Goal: Task Accomplishment & Management: Complete application form

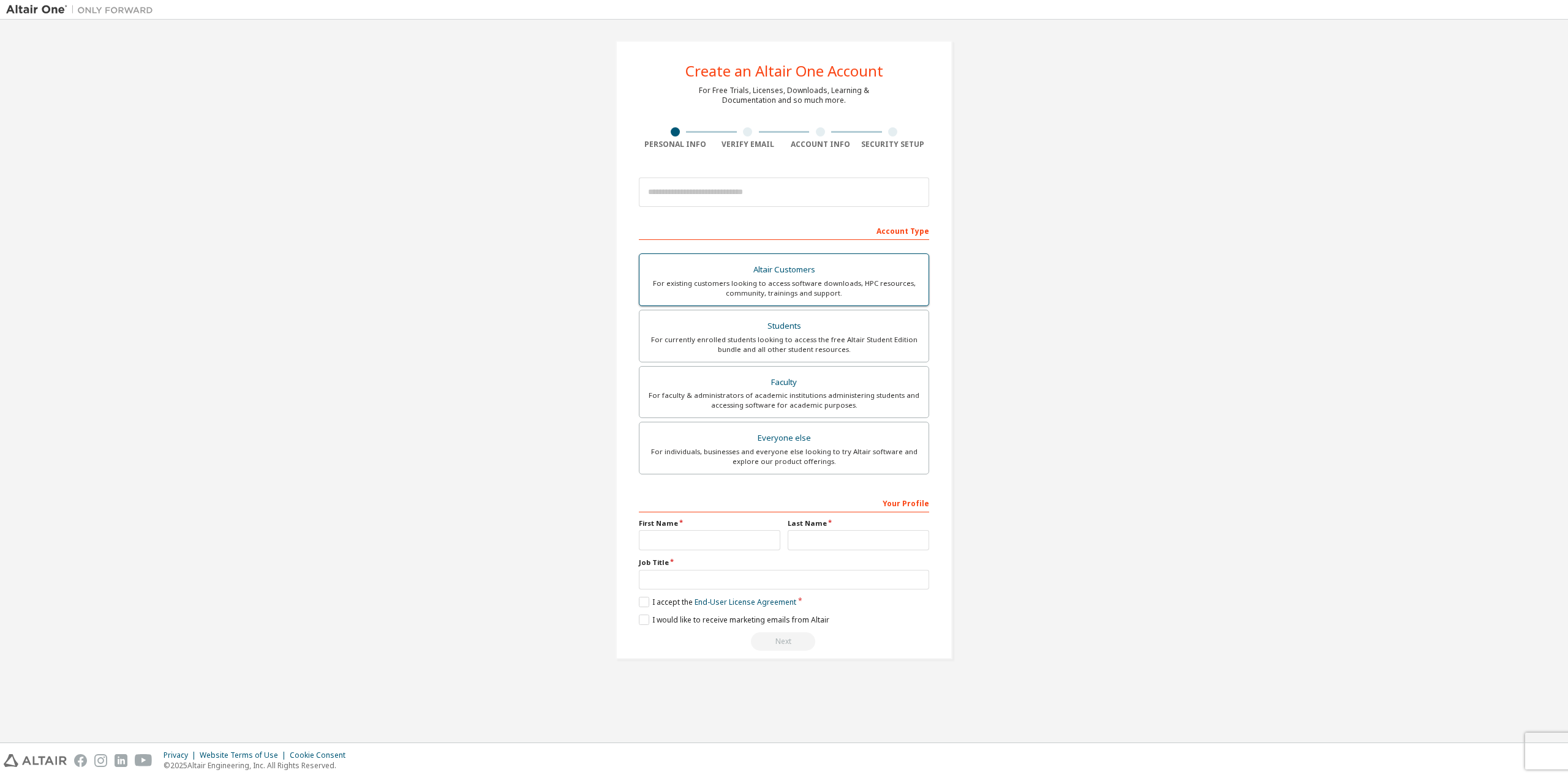
click at [816, 282] on div "For existing customers looking to access software downloads, HPC resources, com…" at bounding box center [784, 288] width 274 height 19
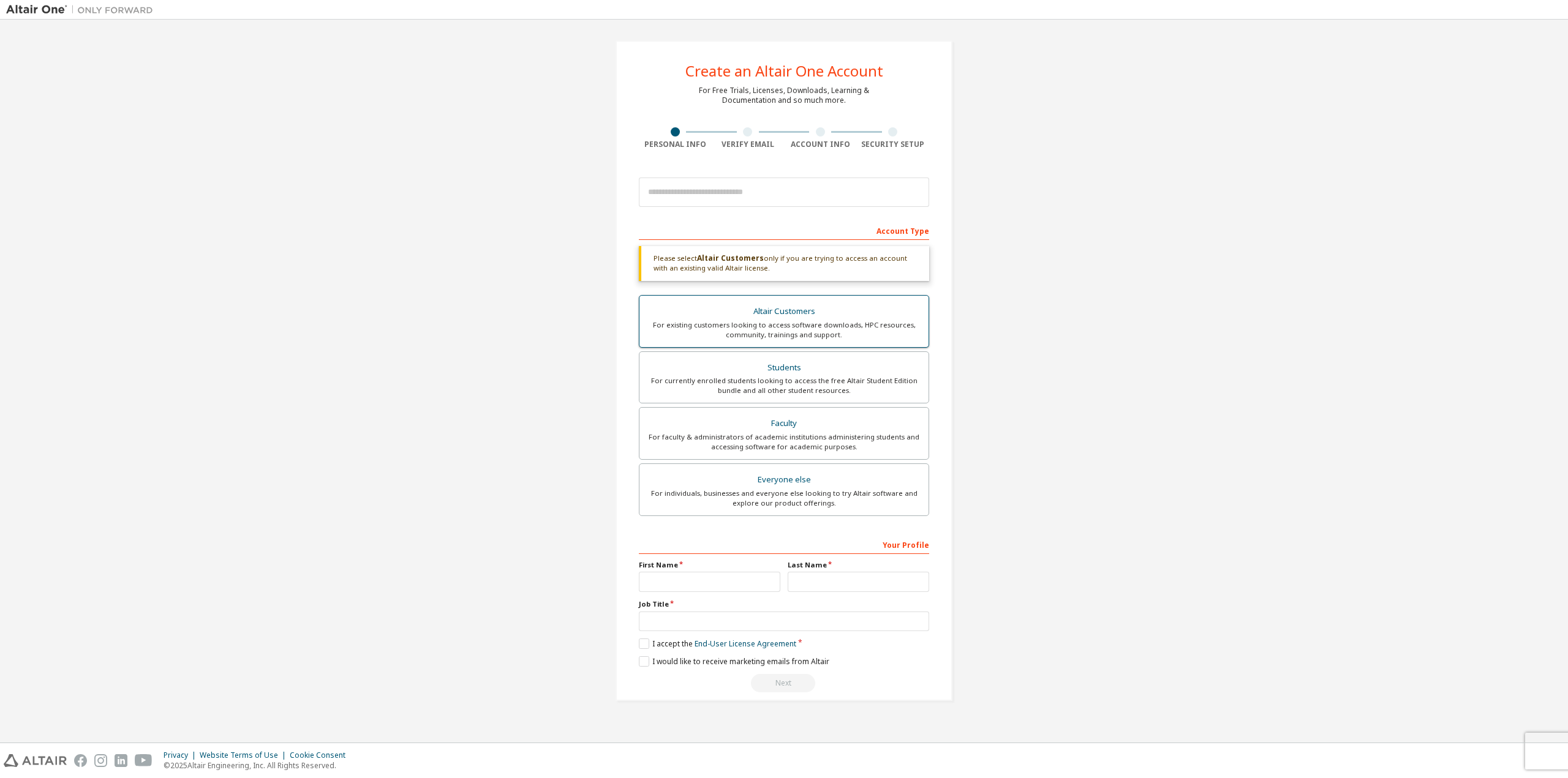
click at [804, 327] on div "For existing customers looking to access software downloads, HPC resources, com…" at bounding box center [784, 330] width 274 height 19
click at [766, 332] on div "For existing customers looking to access software downloads, HPC resources, com…" at bounding box center [784, 330] width 274 height 19
click at [688, 573] on input "text" at bounding box center [710, 581] width 142 height 20
type input "****"
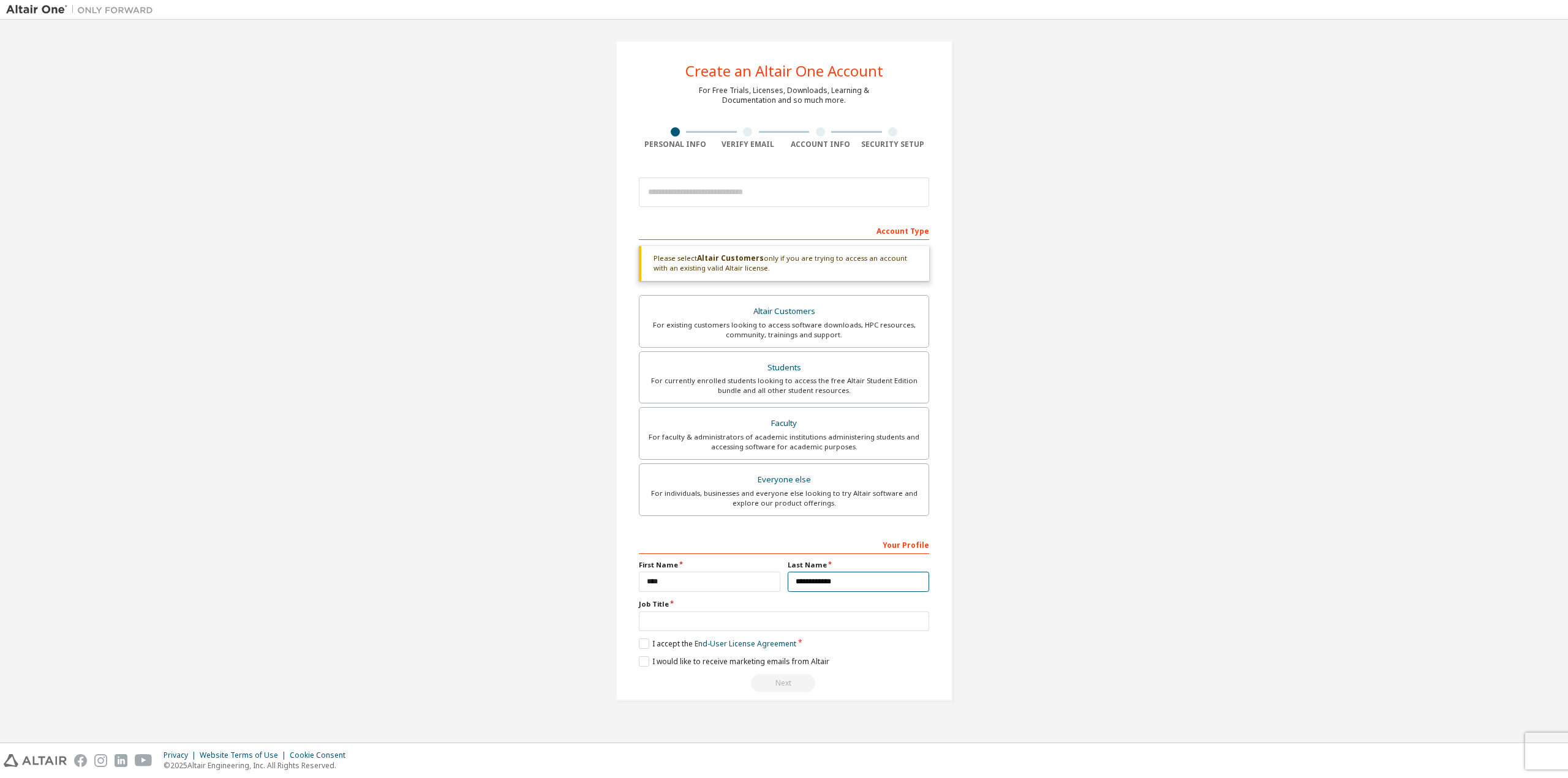
type input "**********"
click at [679, 623] on input "text" at bounding box center [784, 621] width 291 height 20
type input "**********"
drag, startPoint x: 609, startPoint y: 624, endPoint x: 612, endPoint y: 630, distance: 6.7
click at [609, 624] on div "Create an Altair One Account For Free Trials, Licenses, Downloads, Learning & D…" at bounding box center [784, 371] width 366 height 690
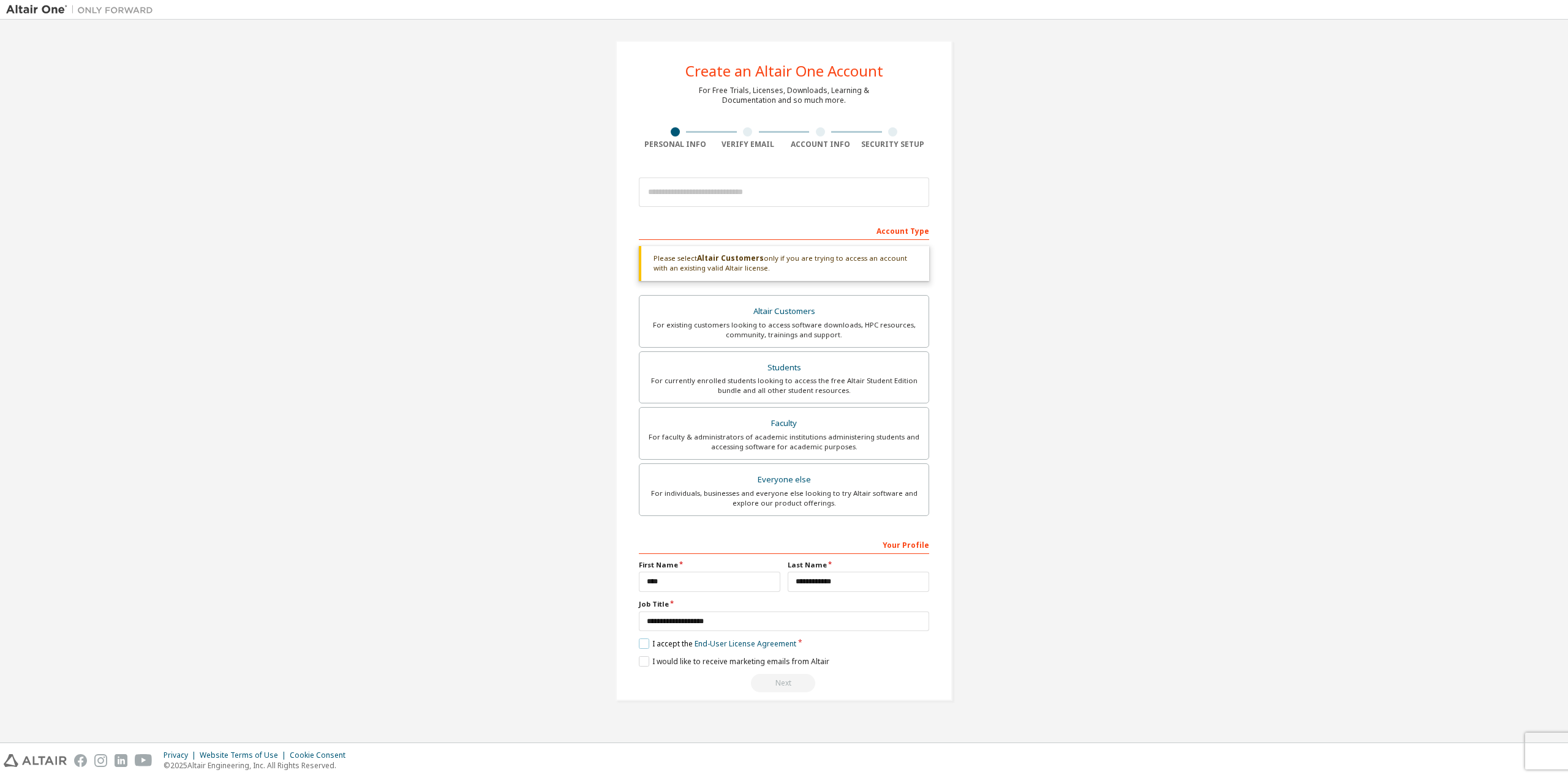
click at [641, 640] on label "I accept the End-User License Agreement" at bounding box center [717, 644] width 157 height 10
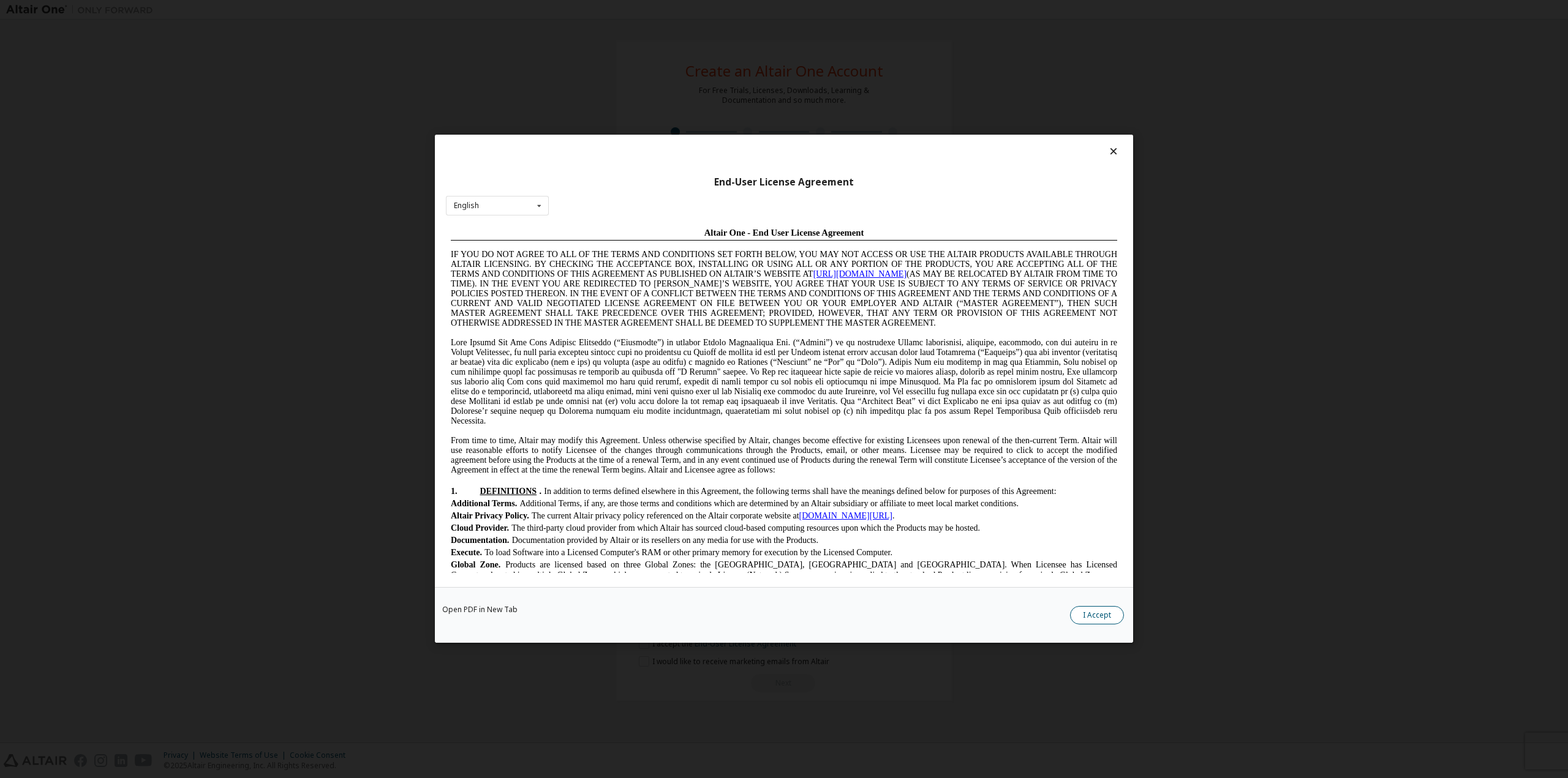
click at [1105, 617] on button "I Accept" at bounding box center [1096, 616] width 54 height 19
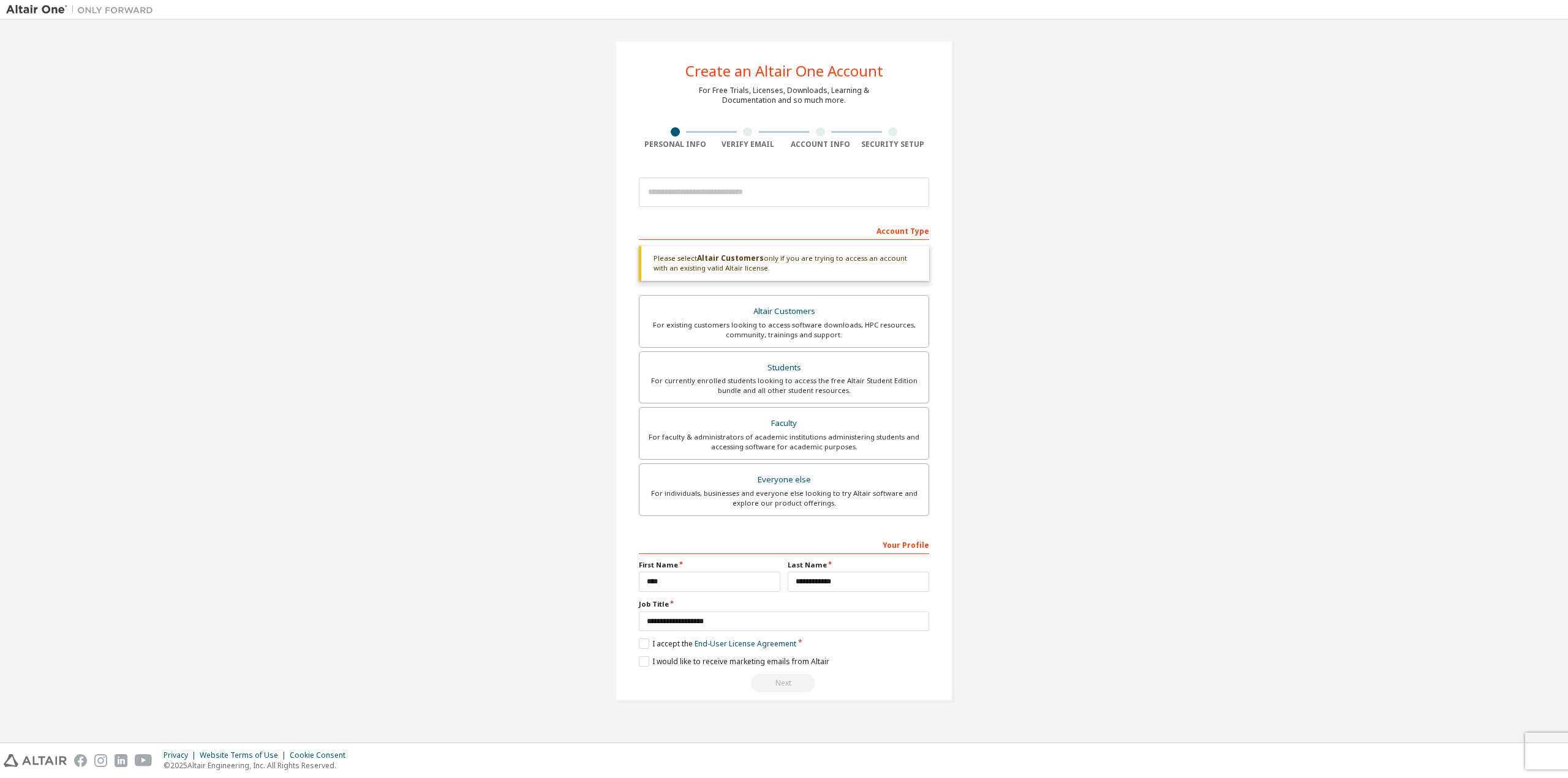
click at [618, 622] on div "Create an Altair One Account For Free Trials, Licenses, Downloads, Learning & D…" at bounding box center [784, 370] width 337 height 660
click at [799, 680] on div "Next" at bounding box center [784, 683] width 291 height 19
click at [789, 686] on div "Next" at bounding box center [784, 683] width 291 height 19
click at [643, 657] on label "I would like to receive marketing emails from Altair" at bounding box center [734, 661] width 191 height 10
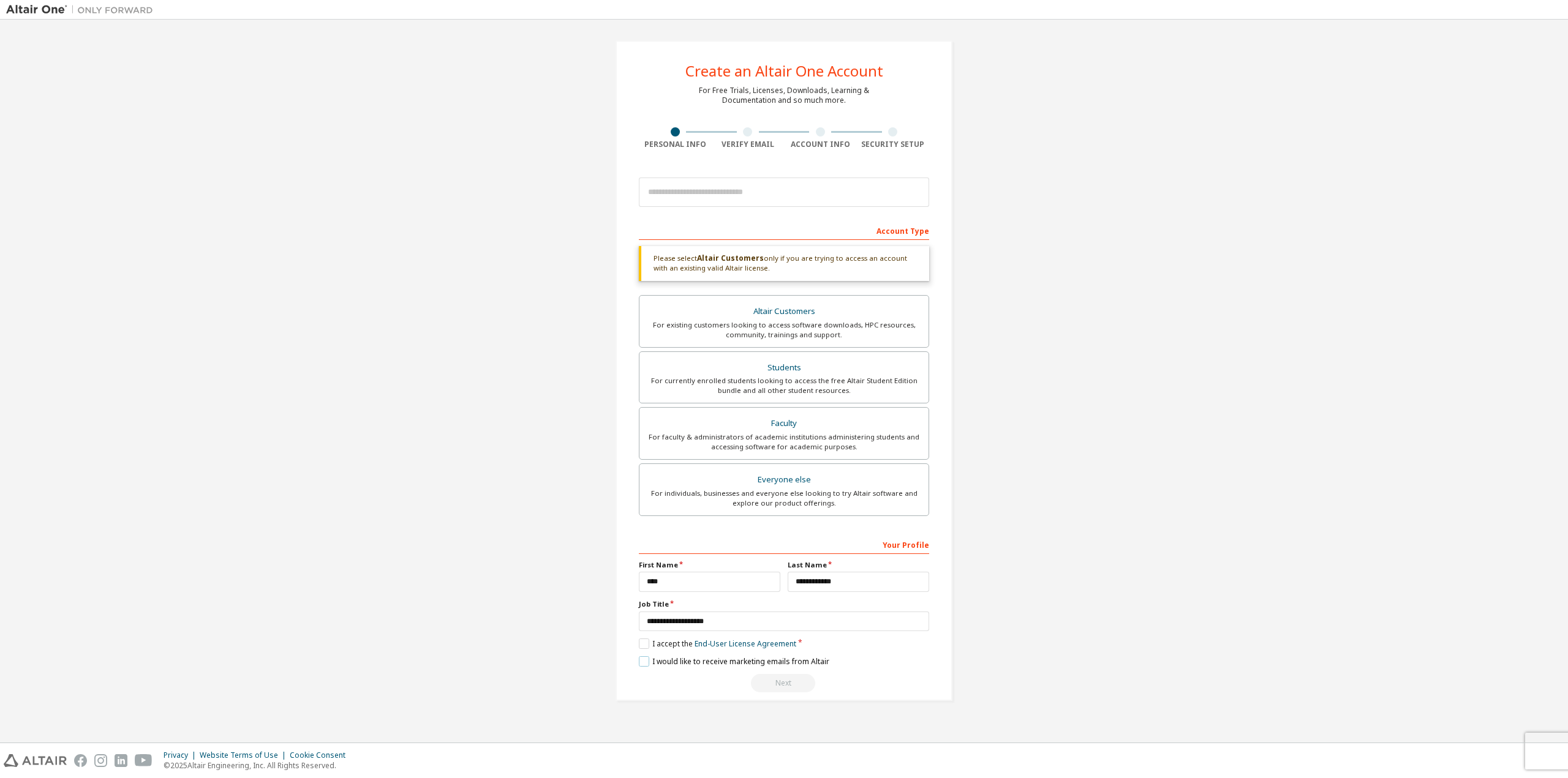
click at [644, 657] on label "I would like to receive marketing emails from Altair" at bounding box center [734, 661] width 191 height 10
click at [742, 625] on input "**********" at bounding box center [784, 621] width 291 height 20
click at [873, 584] on input "**********" at bounding box center [858, 581] width 142 height 20
drag, startPoint x: 850, startPoint y: 682, endPoint x: 839, endPoint y: 681, distance: 11.0
click at [851, 682] on div "Next" at bounding box center [784, 683] width 291 height 19
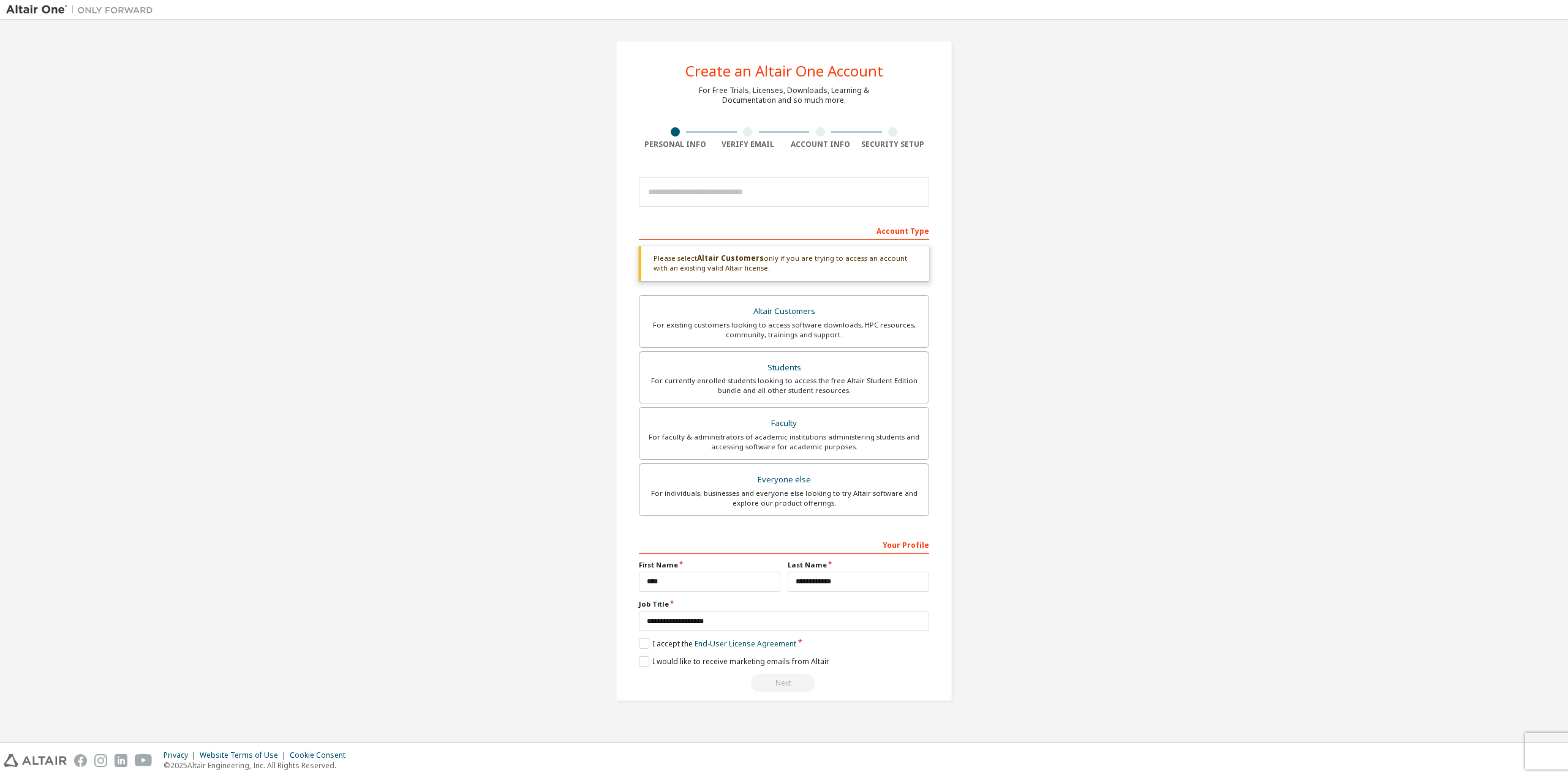
click at [794, 677] on div "Next" at bounding box center [784, 683] width 291 height 19
click at [793, 677] on div "Next" at bounding box center [784, 683] width 291 height 19
click at [792, 676] on div "Next" at bounding box center [784, 683] width 291 height 19
click at [746, 136] on div "Verify Email" at bounding box center [748, 138] width 73 height 22
drag, startPoint x: 746, startPoint y: 136, endPoint x: 752, endPoint y: 136, distance: 6.0
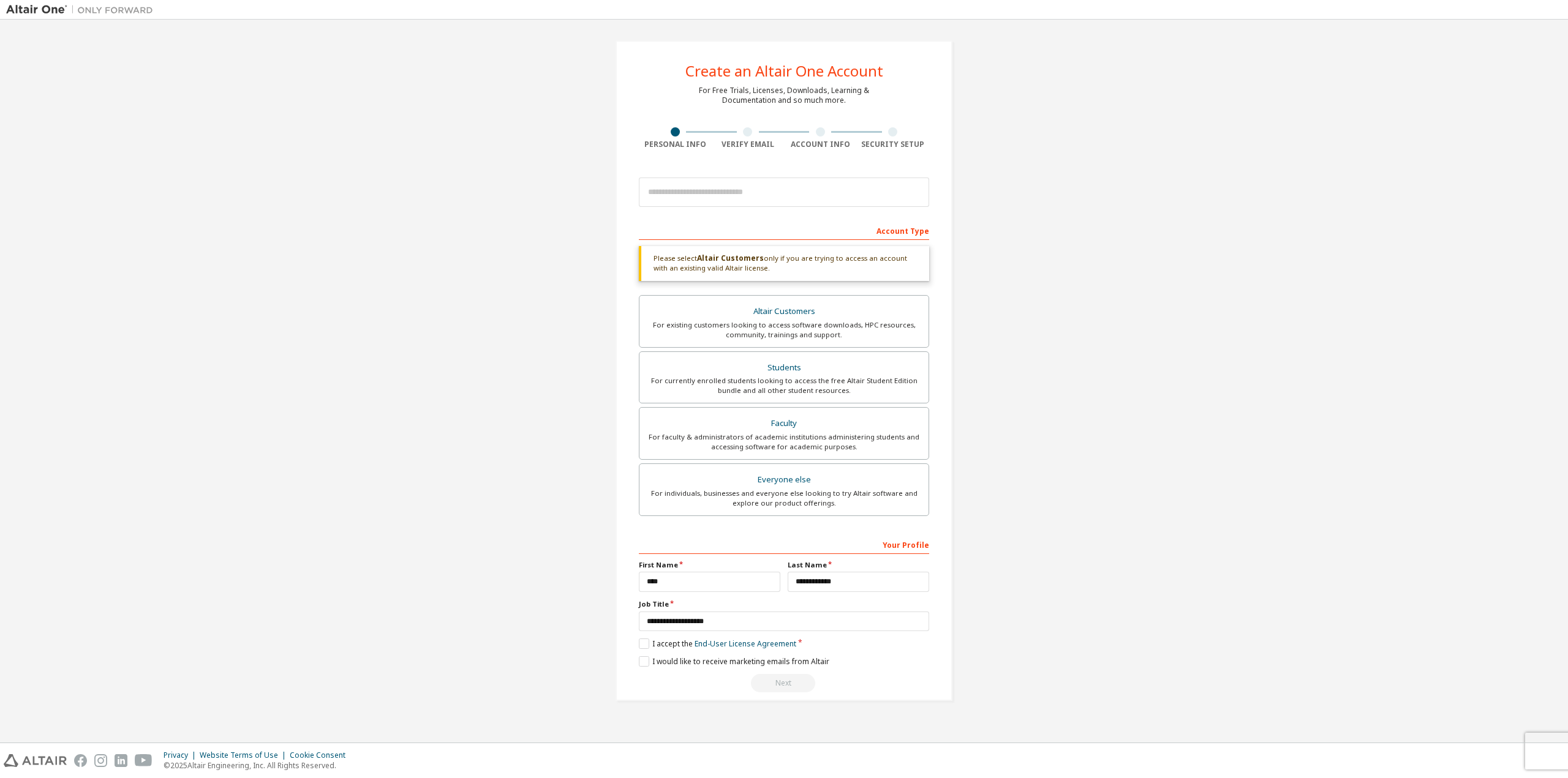
click at [749, 136] on div "Verify Email" at bounding box center [748, 138] width 73 height 22
click at [824, 143] on div "Account Info" at bounding box center [820, 144] width 73 height 10
click at [883, 145] on div "Security Setup" at bounding box center [893, 144] width 73 height 10
click at [893, 144] on div "Security Setup" at bounding box center [893, 144] width 73 height 10
drag, startPoint x: 894, startPoint y: 144, endPoint x: 988, endPoint y: 152, distance: 94.3
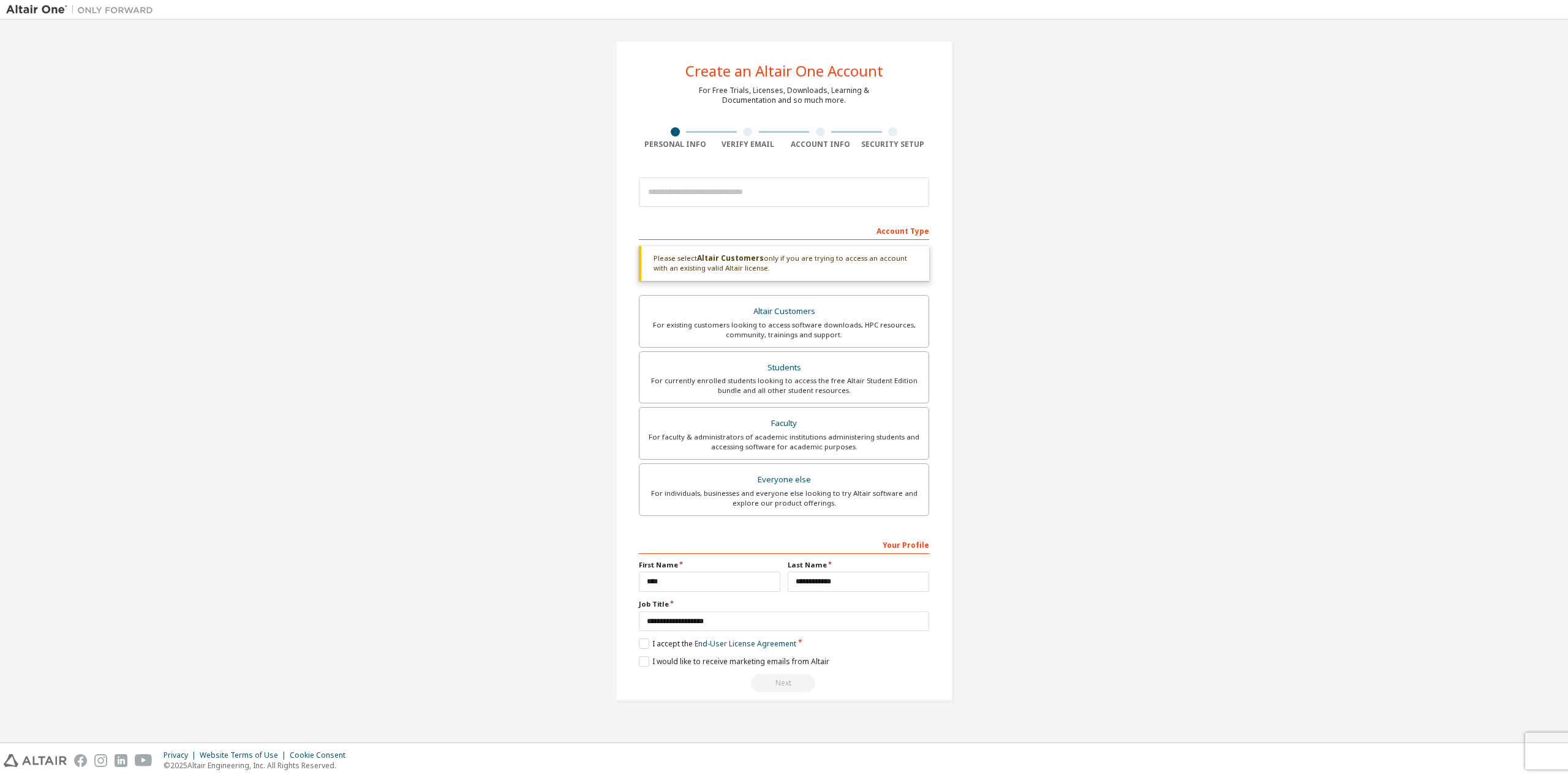
click at [898, 143] on div "Security Setup" at bounding box center [893, 144] width 73 height 10
click at [1003, 170] on div "Create an Altair One Account For Free Trials, Licenses, Downloads, Learning & D…" at bounding box center [784, 371] width 1555 height 690
